Goal: Information Seeking & Learning: Learn about a topic

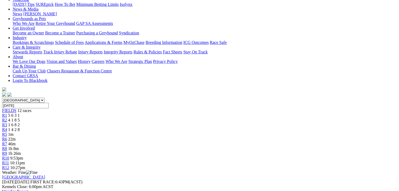
scroll to position [53, 0]
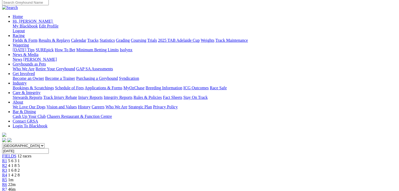
click at [20, 163] on span "4 1 8 5" at bounding box center [14, 165] width 12 height 4
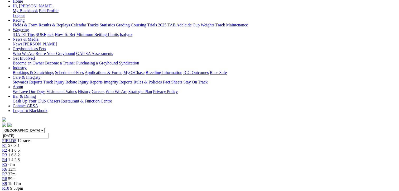
scroll to position [26, 0]
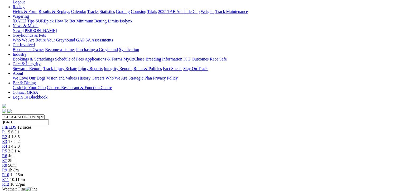
scroll to position [106, 0]
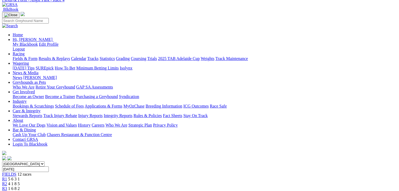
scroll to position [0, 0]
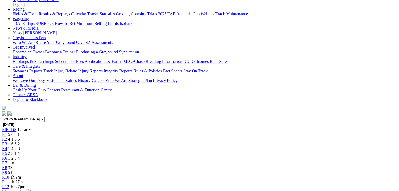
scroll to position [53, 0]
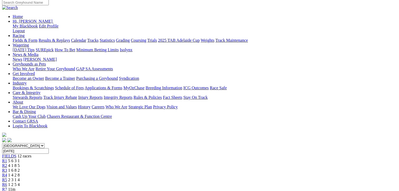
click at [204, 182] on div "R6 1 2 5 4" at bounding box center [199, 184] width 395 height 5
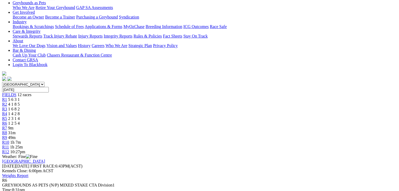
scroll to position [79, 0]
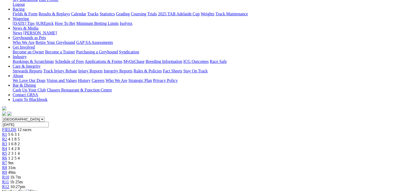
click at [13, 161] on span "9m" at bounding box center [10, 163] width 5 height 4
